Goal: Use online tool/utility

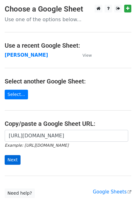
scroll to position [0, 141]
type input "[URL][DOMAIN_NAME]"
click at [12, 159] on input "Next" at bounding box center [13, 160] width 16 height 10
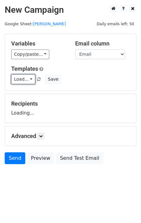
click at [27, 80] on link "Load..." at bounding box center [23, 79] width 24 height 10
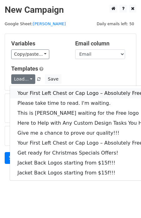
click at [32, 91] on link "Your First Left Chest or Cap Logo – Absolutely Free" at bounding box center [84, 93] width 148 height 10
